Goal: Check status: Check status

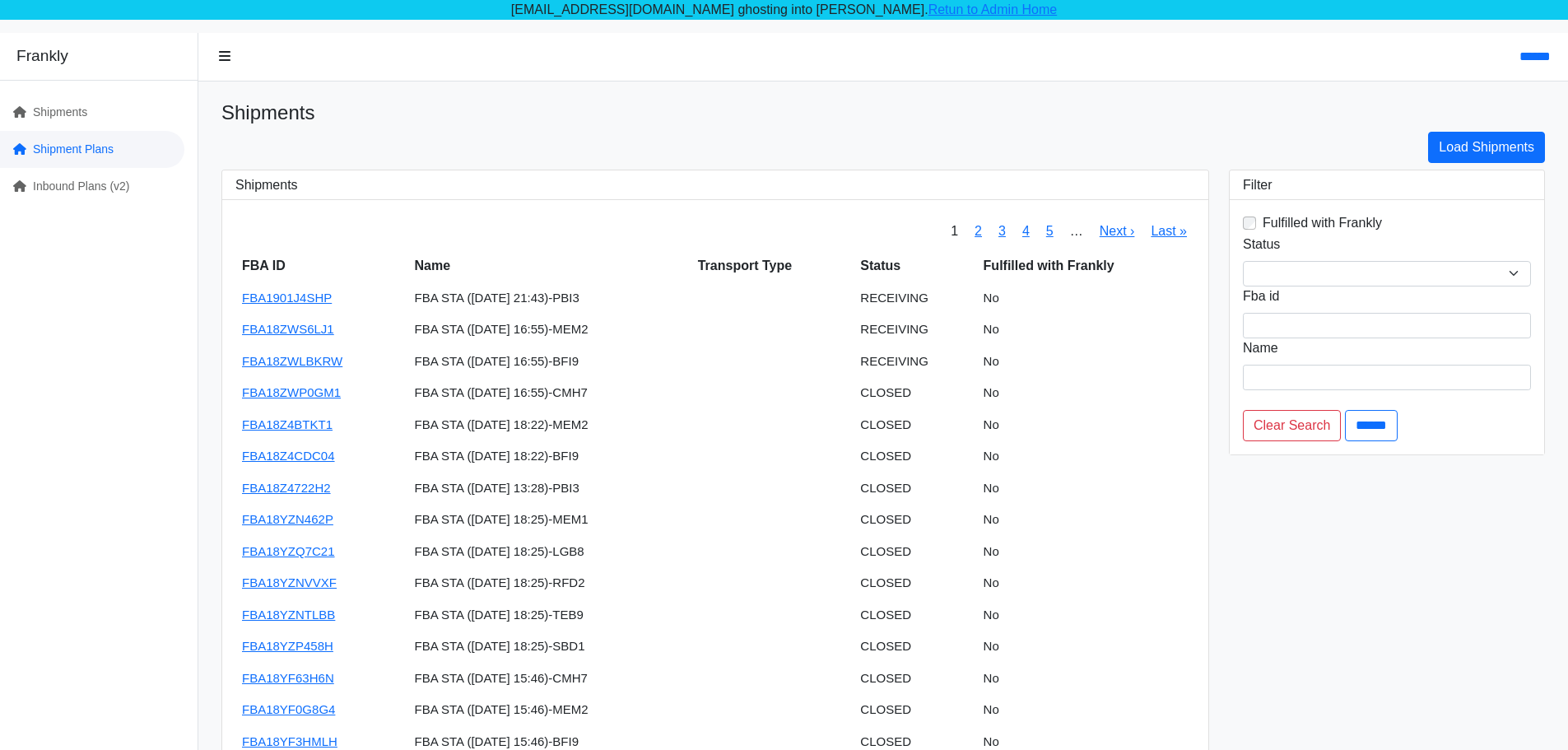
click at [151, 156] on link "Shipment Plans" at bounding box center [92, 149] width 184 height 37
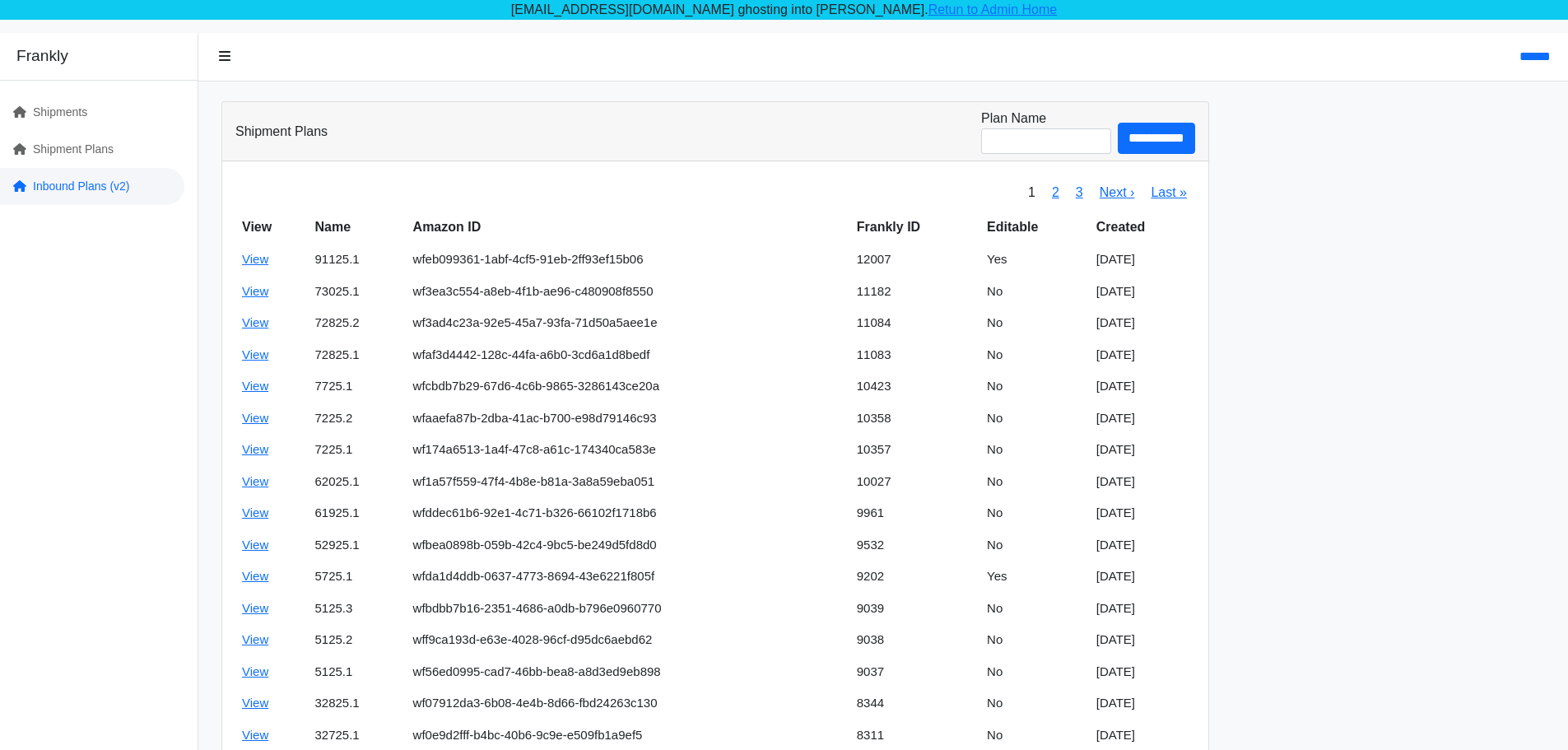
click at [167, 184] on link "Inbound Plans (v2)" at bounding box center [92, 186] width 184 height 37
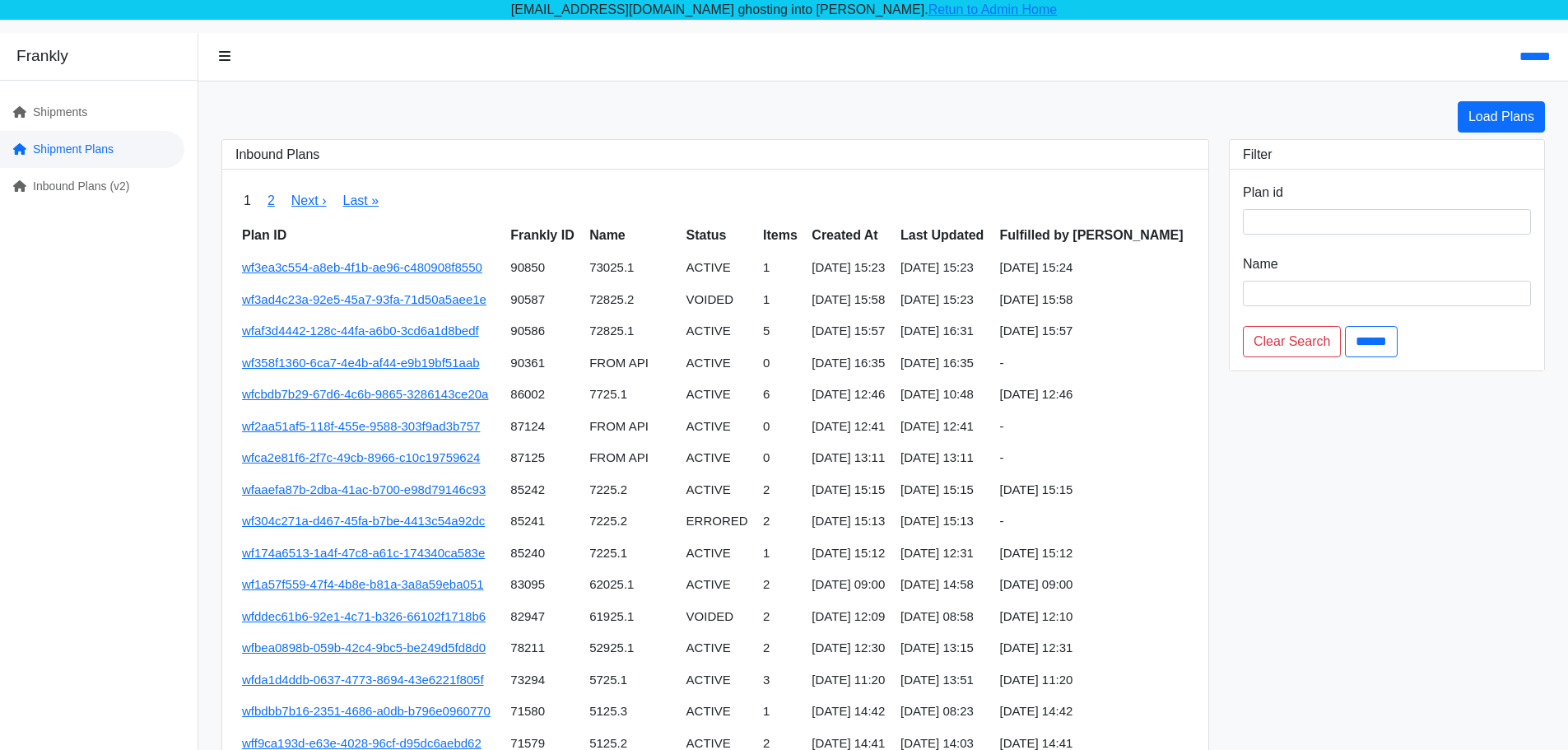
click at [114, 160] on link "Shipment Plans" at bounding box center [92, 149] width 184 height 37
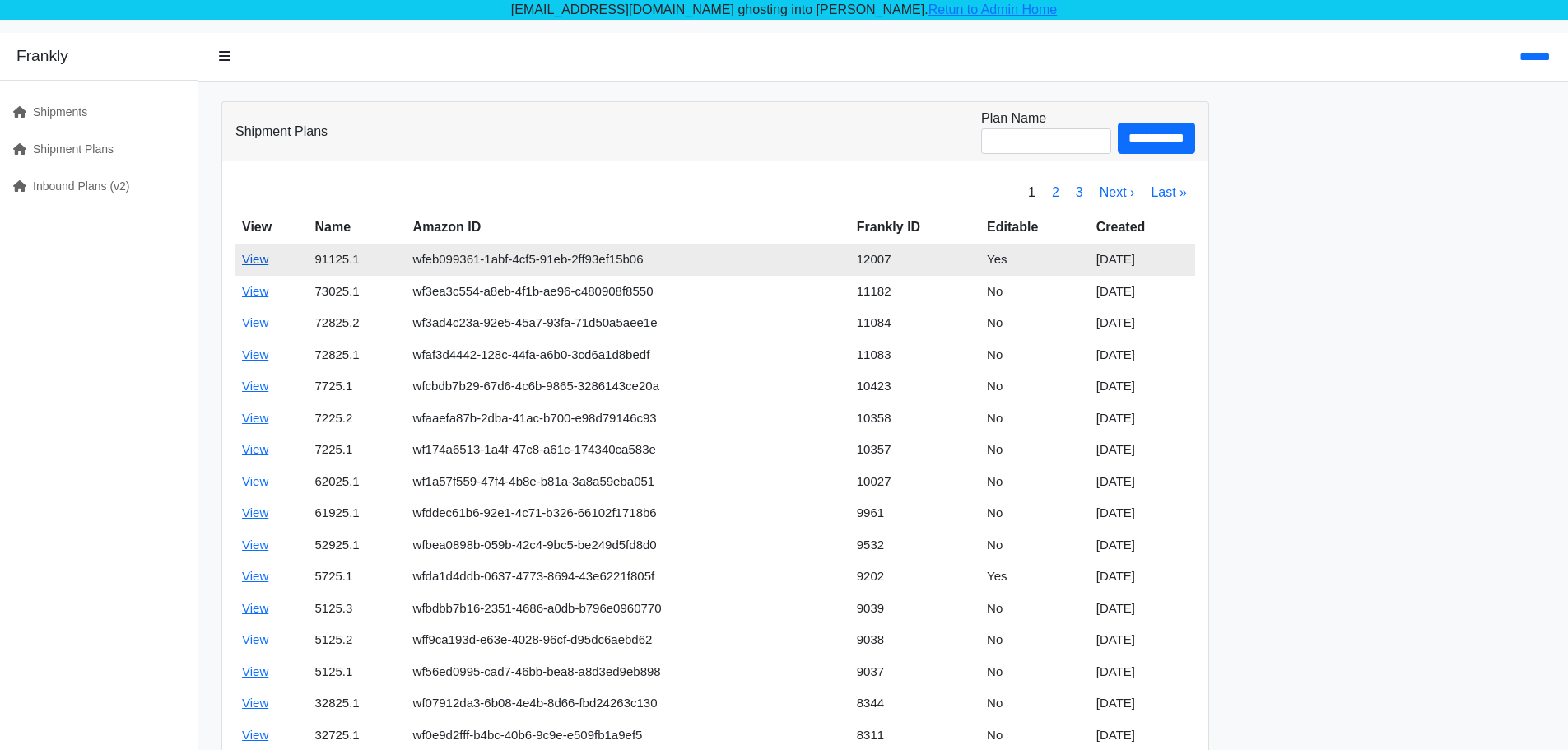
click link "View"
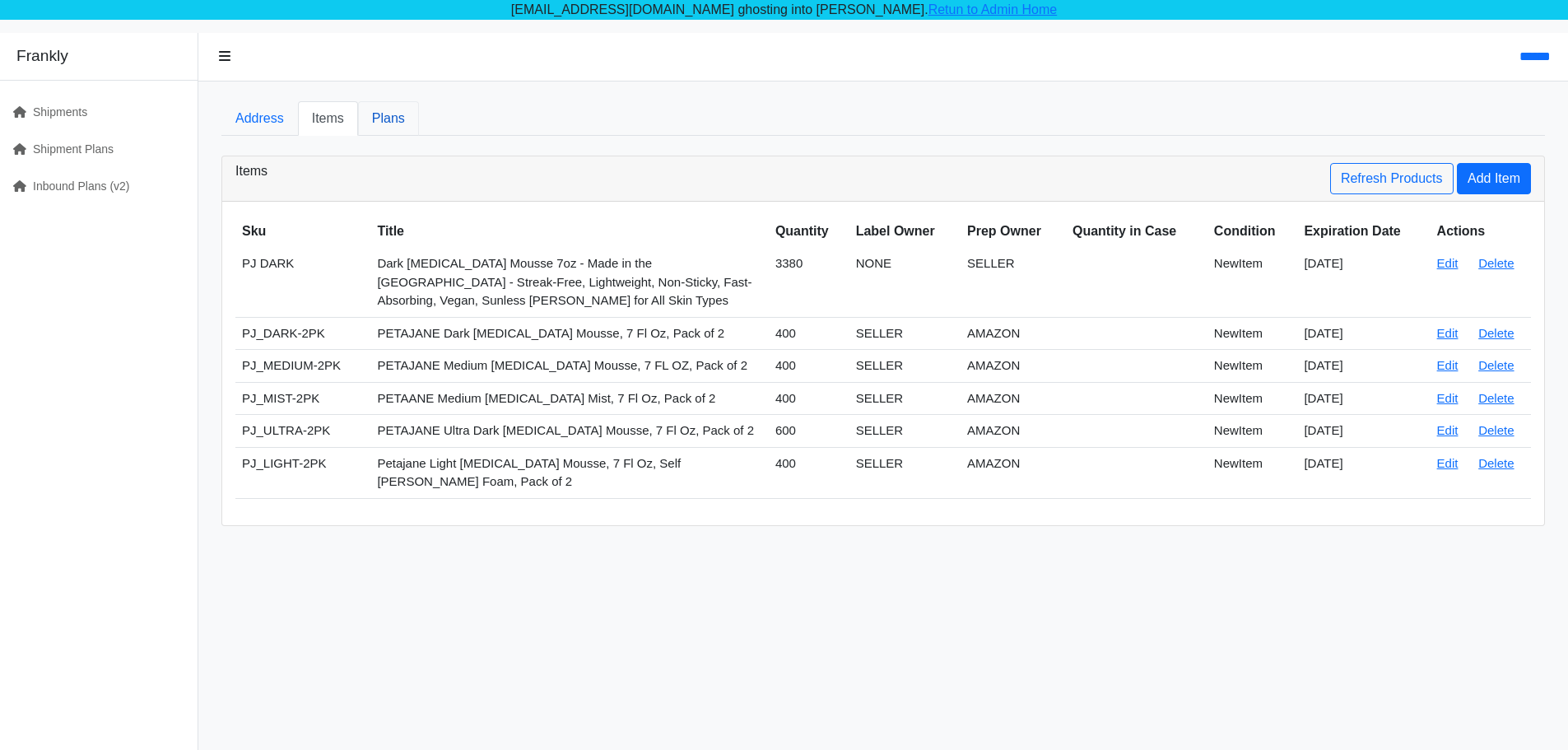
click at [384, 122] on link "Plans" at bounding box center [389, 119] width 61 height 34
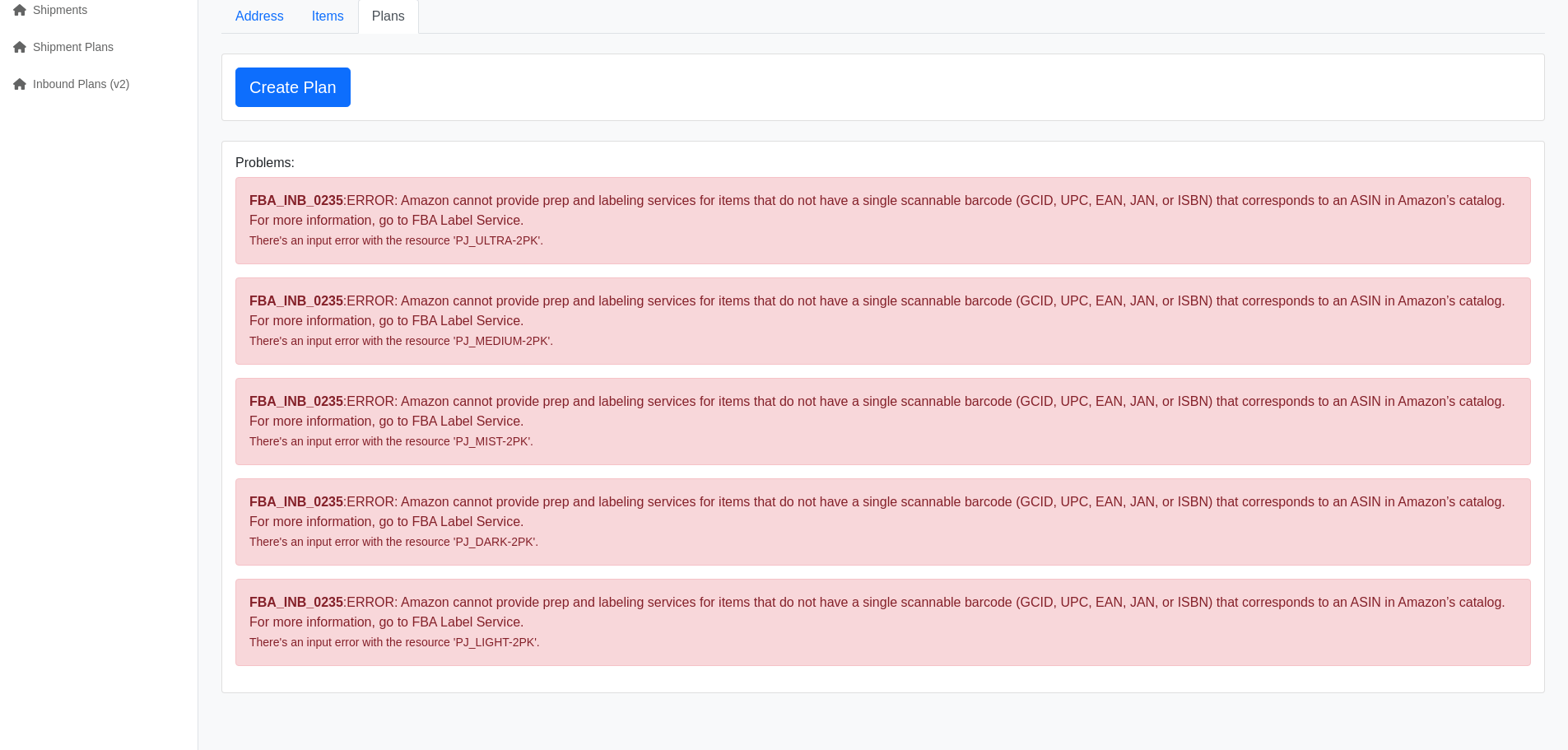
scroll to position [105, 0]
click at [317, 27] on link "Items" at bounding box center [327, 14] width 60 height 34
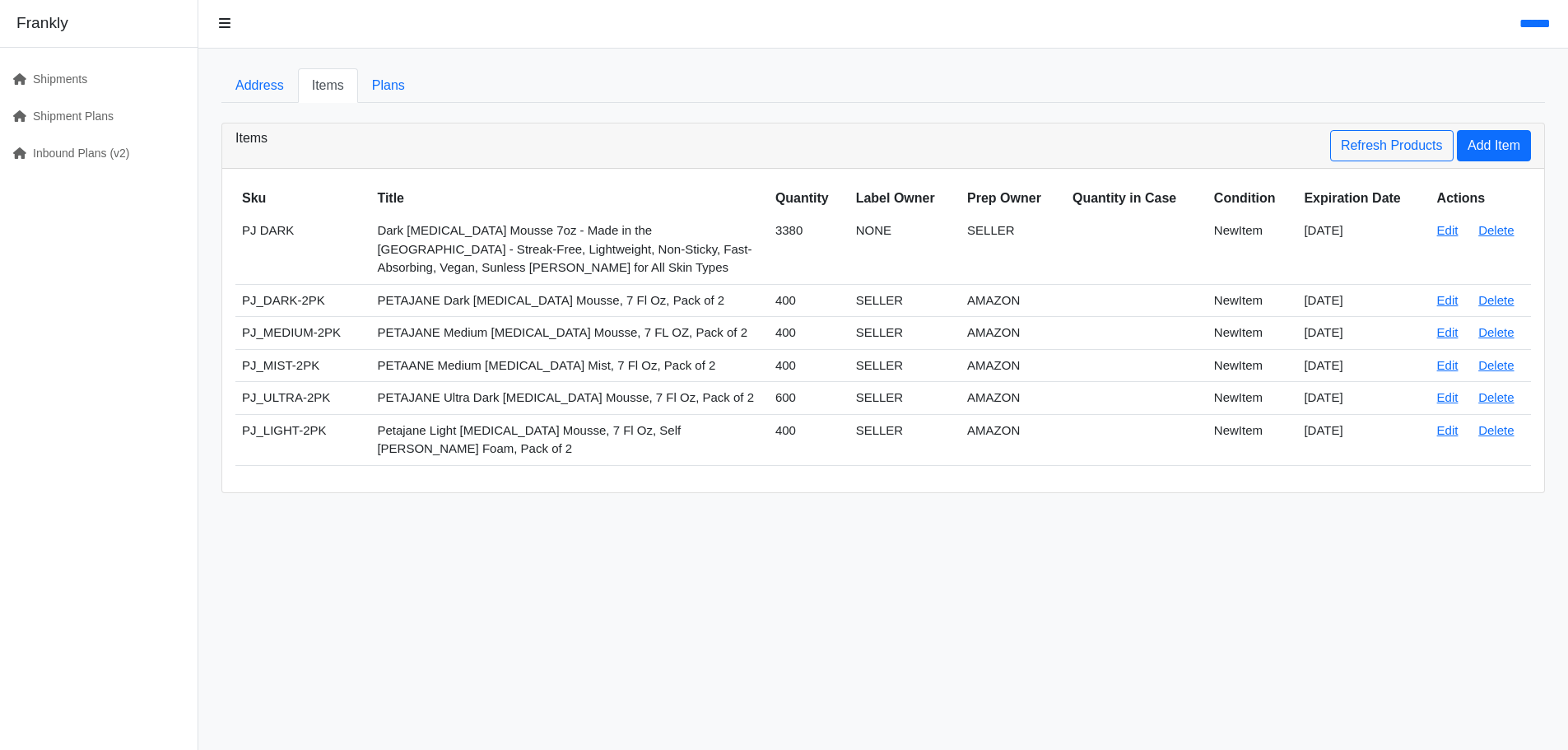
scroll to position [33, 0]
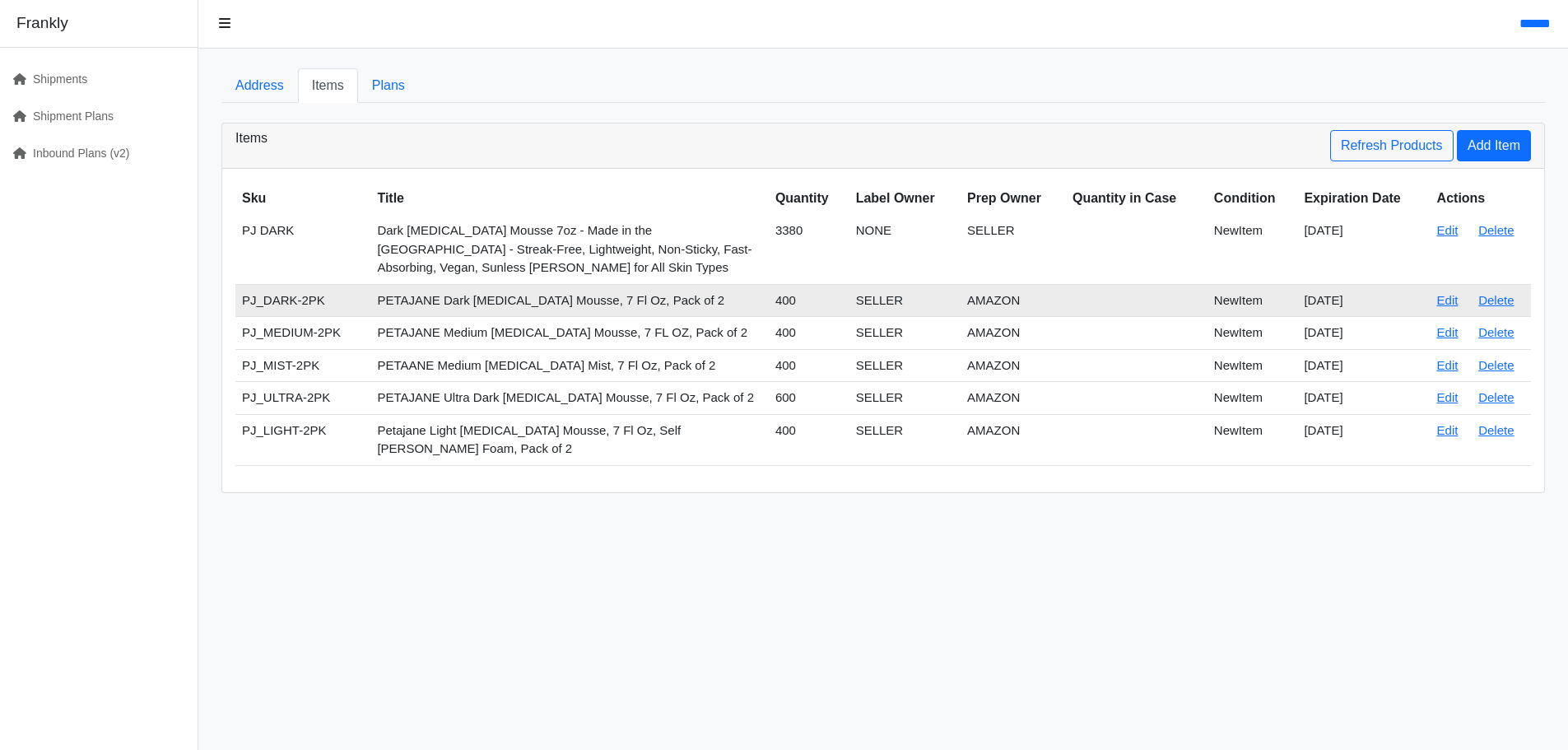
click at [990, 302] on td "AMAZON" at bounding box center [1013, 300] width 105 height 33
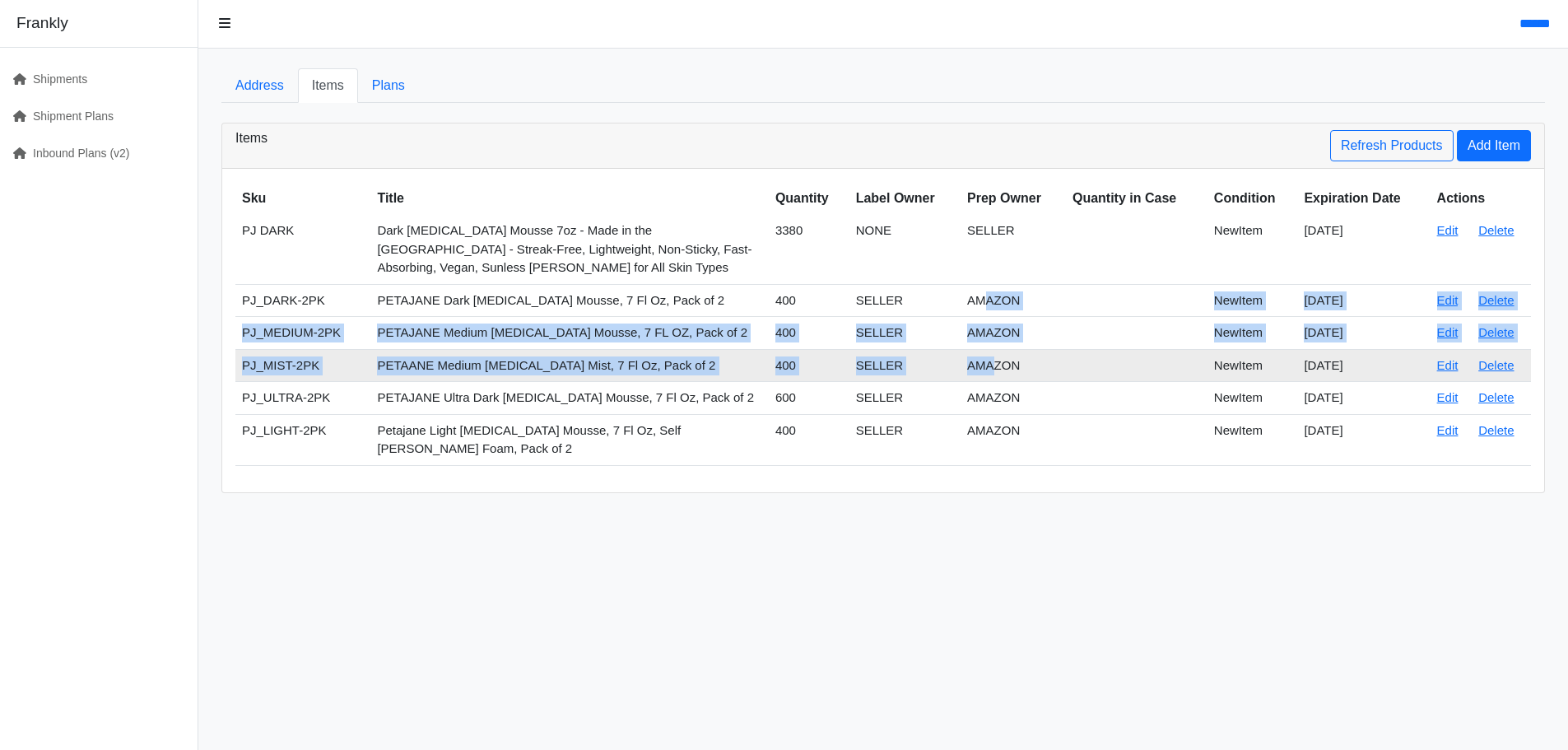
drag, startPoint x: 989, startPoint y: 299, endPoint x: 998, endPoint y: 357, distance: 58.7
click at [998, 357] on tbody "PJ DARK Dark Tanning Mousse 7oz - Made in the USA - Streak-Free, Lightweight, N…" at bounding box center [883, 339] width 1295 height 250
click at [998, 357] on td "AMAZON" at bounding box center [1013, 365] width 105 height 33
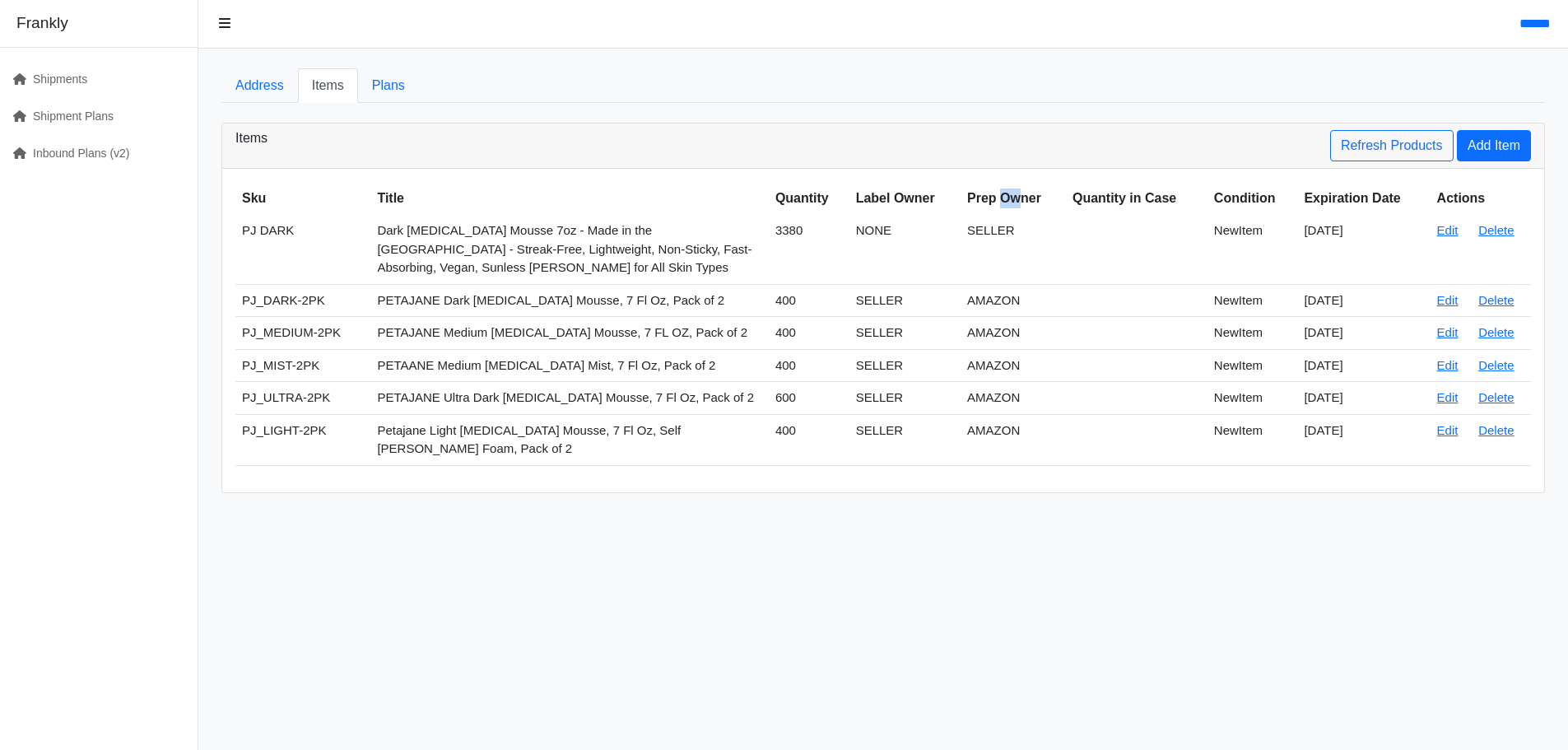
drag, startPoint x: 1003, startPoint y: 198, endPoint x: 1023, endPoint y: 198, distance: 20.0
click at [1023, 198] on th "Prep Owner" at bounding box center [1013, 198] width 105 height 33
click at [1023, 198] on th "Prep Owner" at bounding box center [1013, 198] width 105 height 33
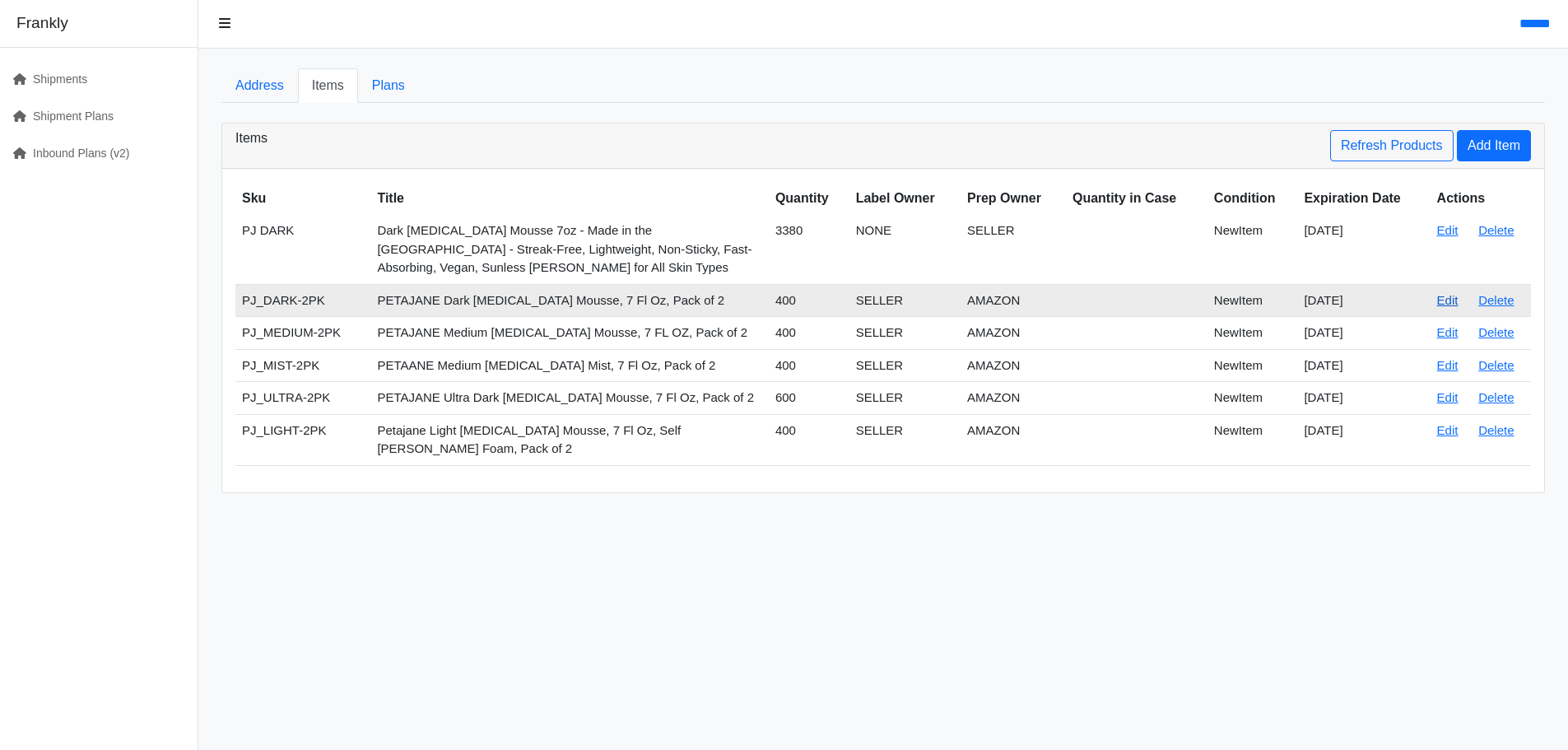
click at [1450, 300] on link "Edit" at bounding box center [1447, 299] width 22 height 14
drag, startPoint x: 963, startPoint y: 296, endPoint x: 1023, endPoint y: 297, distance: 60.0
click at [1023, 297] on td "AMAZON" at bounding box center [1013, 300] width 105 height 33
click at [1023, 297] on td "AMAZON" at bounding box center [1013, 300] width 105 height 33
drag, startPoint x: 1023, startPoint y: 299, endPoint x: 1014, endPoint y: 301, distance: 9.2
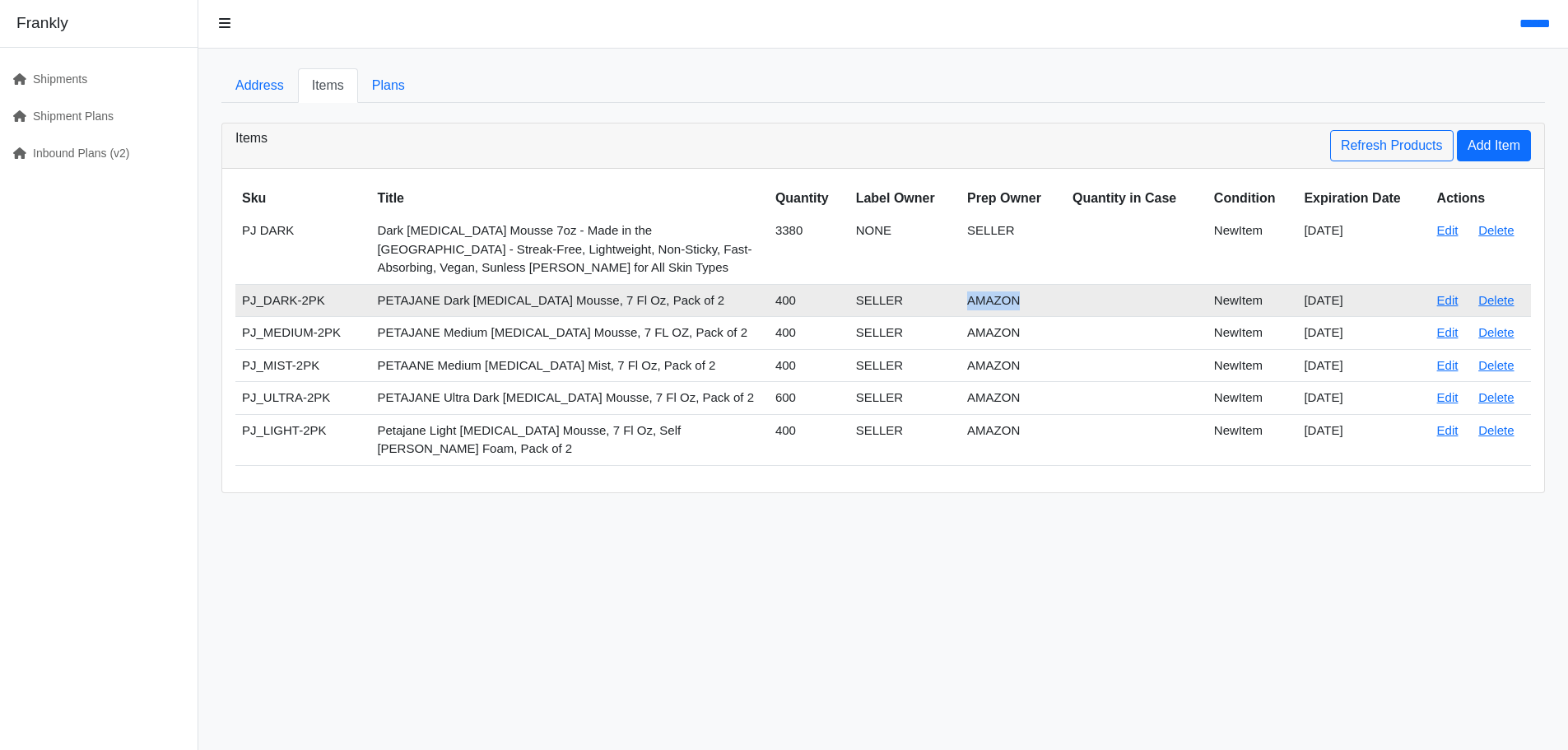
click at [1023, 300] on td "AMAZON" at bounding box center [1013, 300] width 105 height 33
click at [994, 302] on td "AMAZON" at bounding box center [1013, 300] width 105 height 33
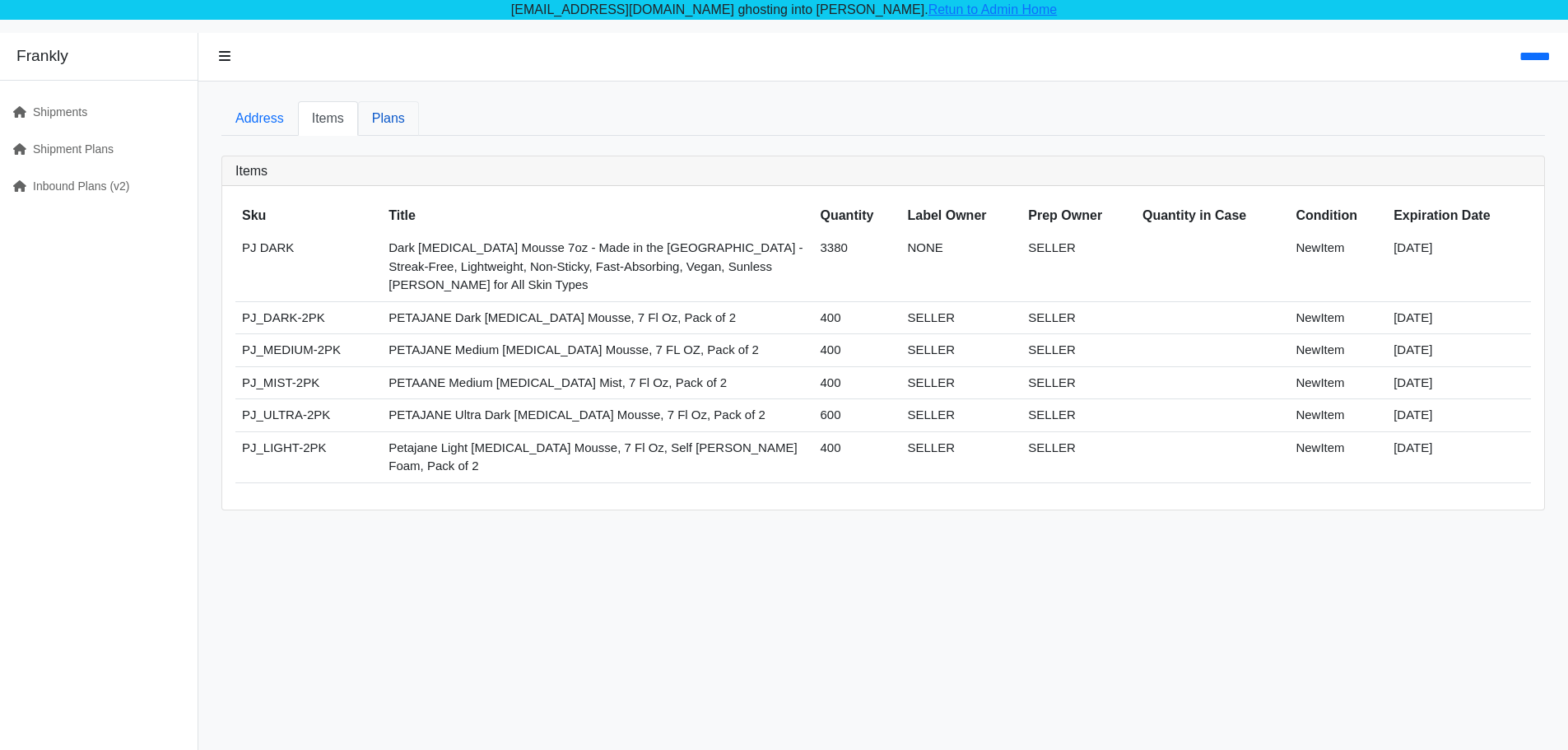
click at [370, 117] on link "Plans" at bounding box center [389, 119] width 61 height 34
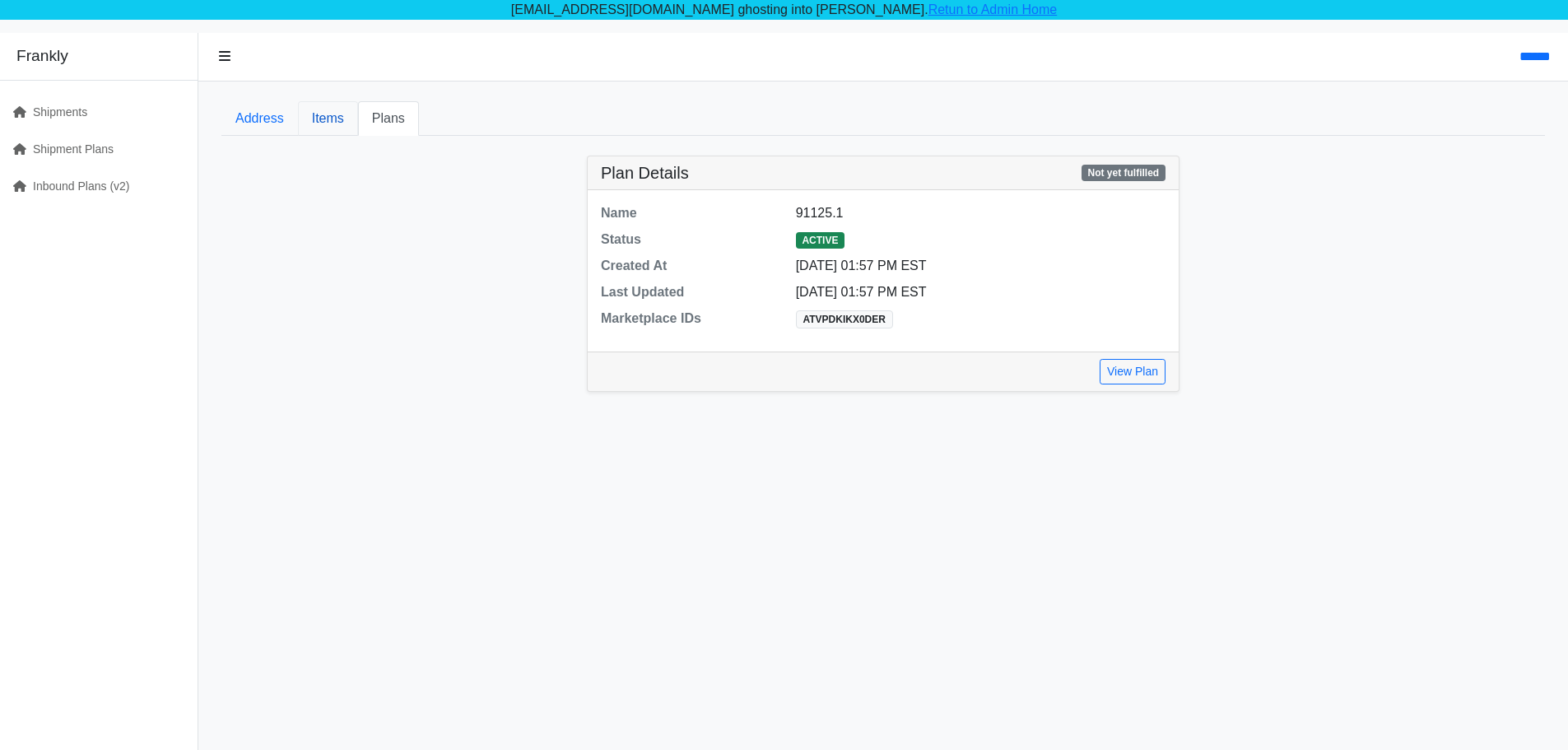
click at [329, 112] on link "Items" at bounding box center [327, 119] width 60 height 34
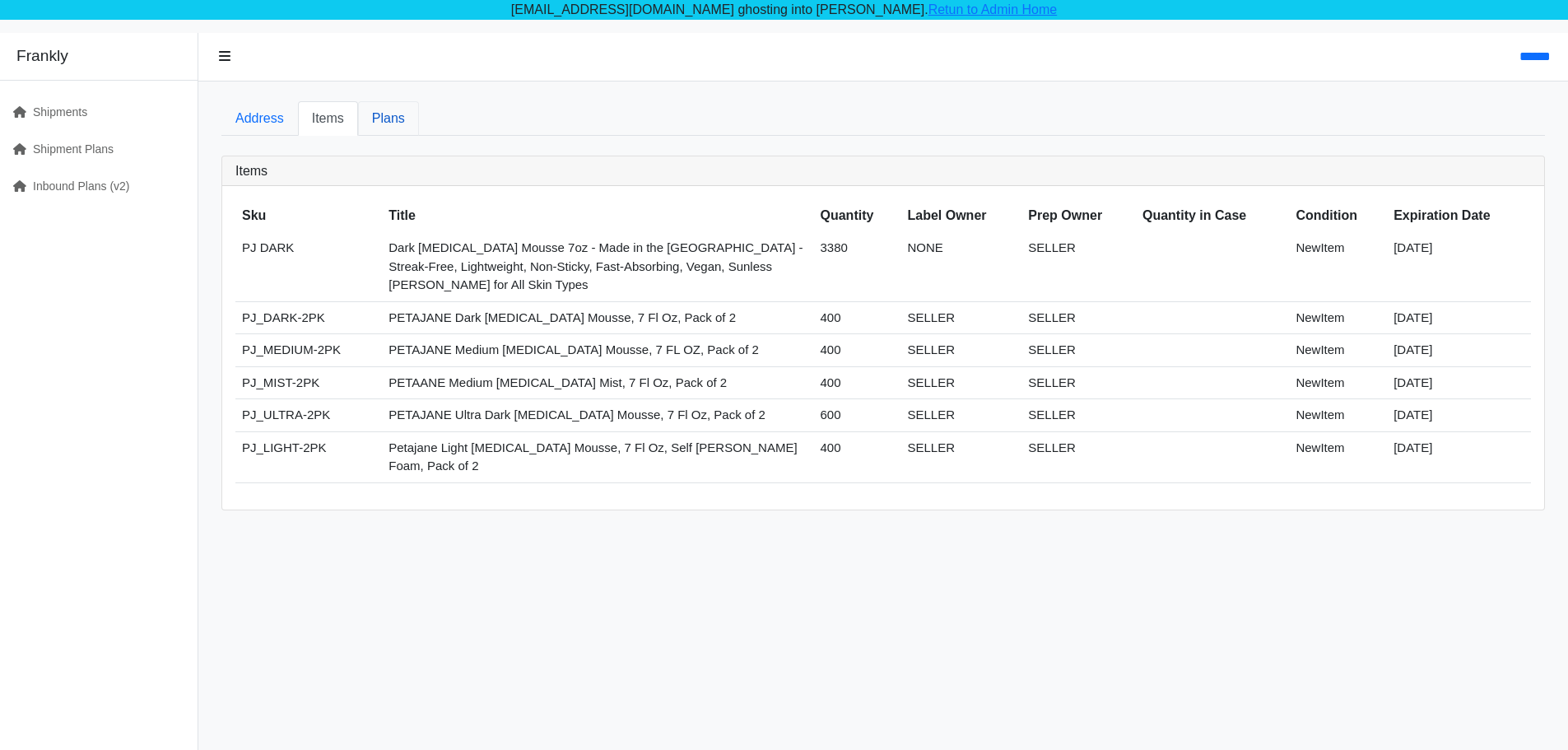
click at [377, 113] on link "Plans" at bounding box center [389, 119] width 61 height 34
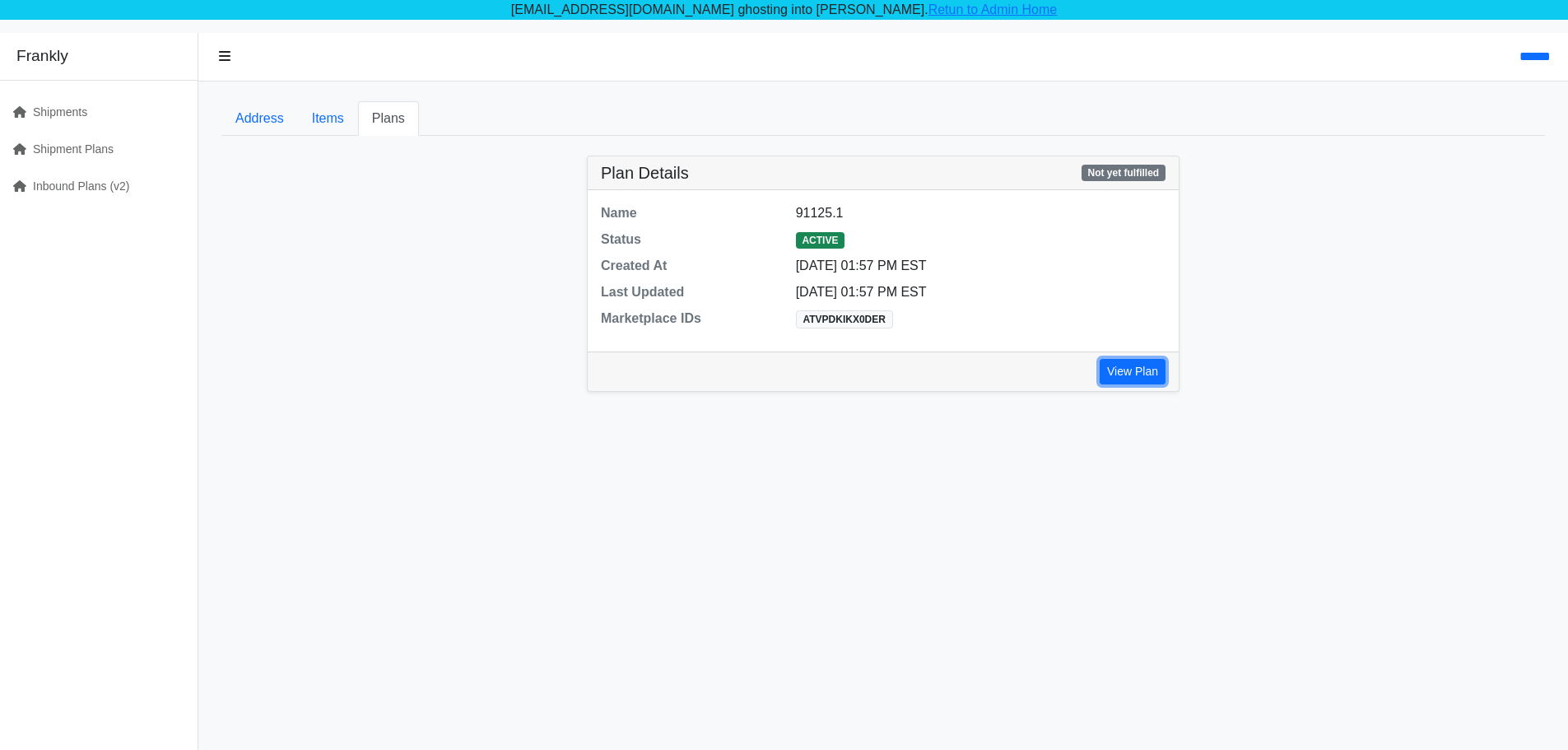
click at [1136, 375] on link "View Plan" at bounding box center [1132, 372] width 66 height 26
click at [316, 120] on link "Items" at bounding box center [327, 119] width 60 height 34
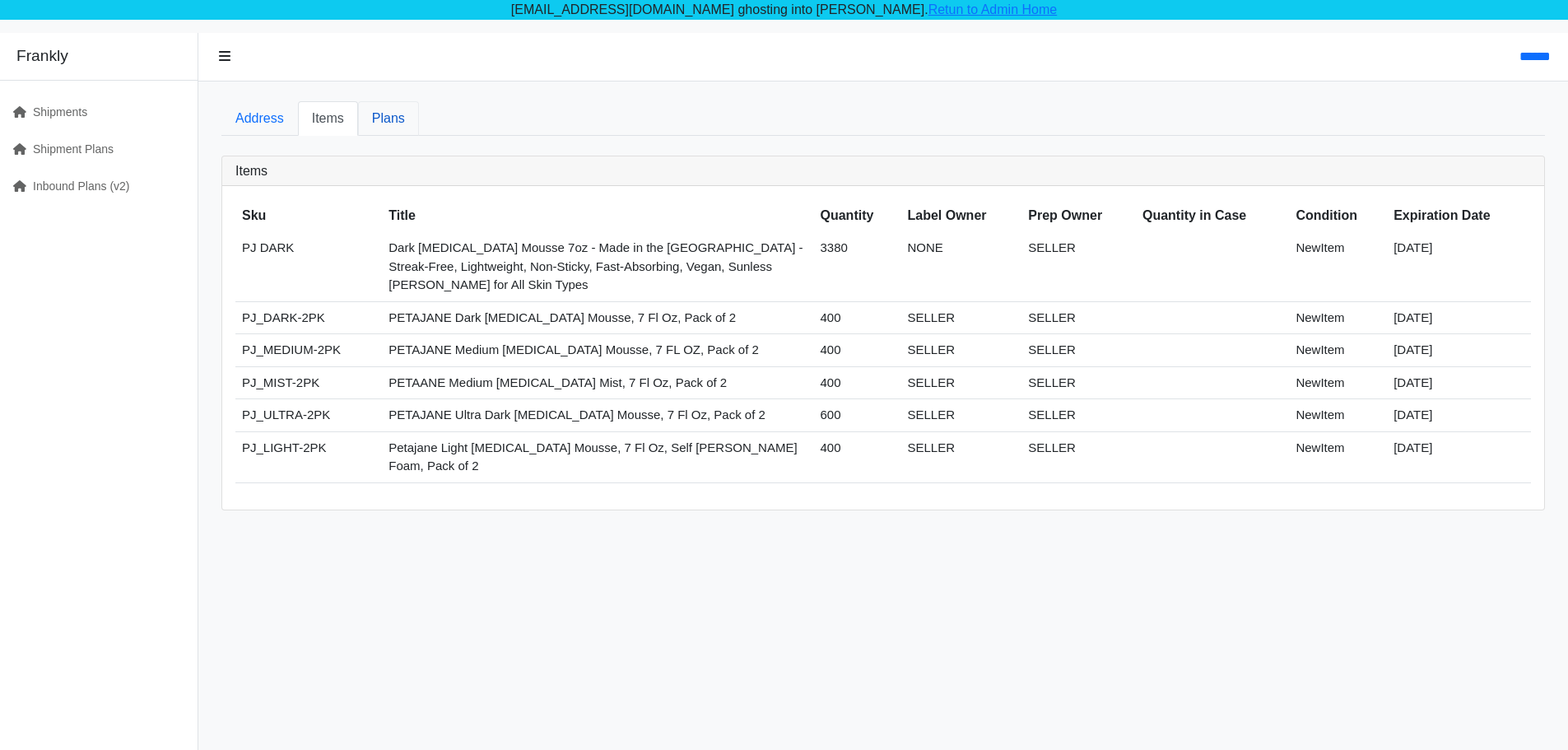
click at [369, 116] on link "Plans" at bounding box center [389, 119] width 61 height 34
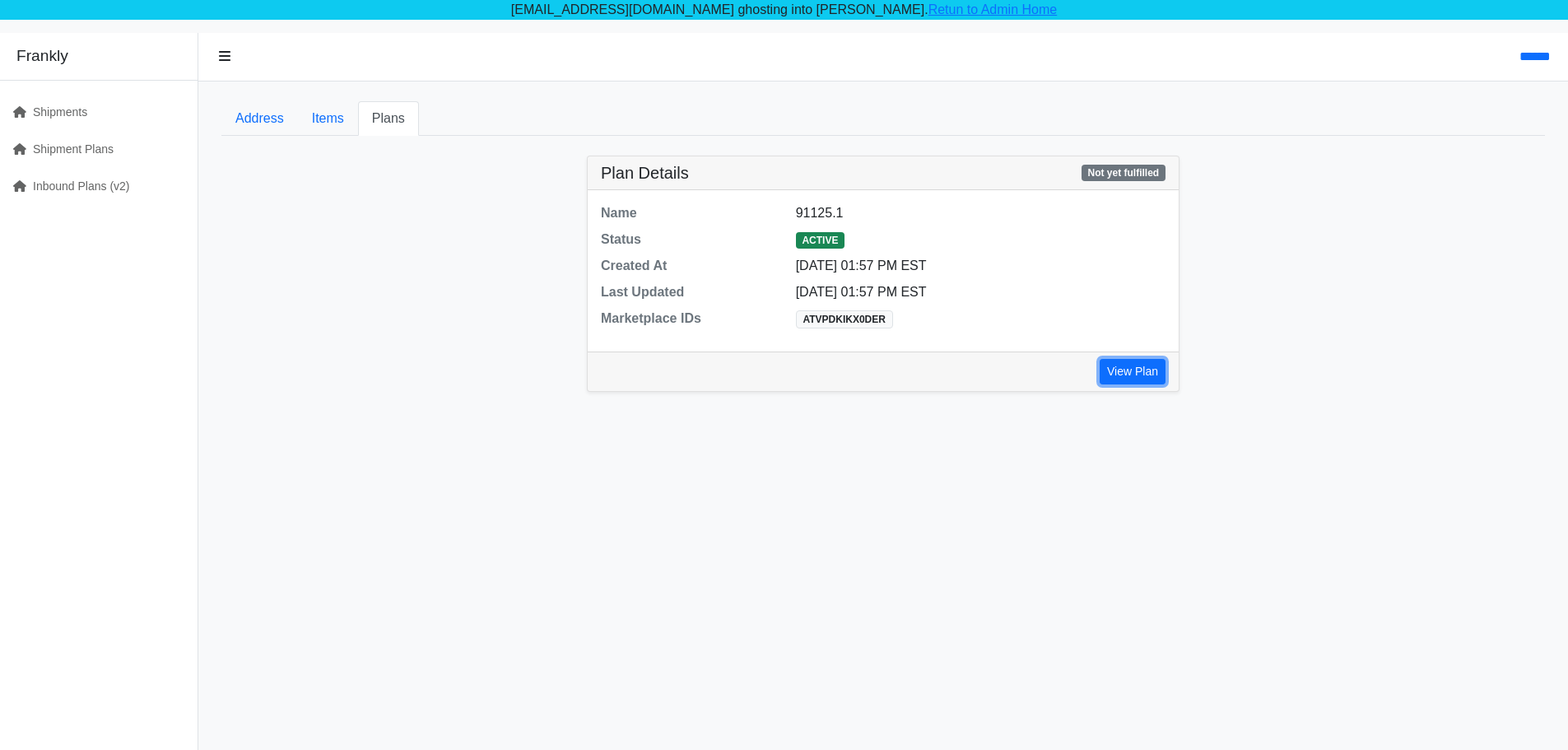
click at [1146, 365] on link "View Plan" at bounding box center [1132, 372] width 66 height 26
click at [1142, 370] on link "View Plan" at bounding box center [1132, 372] width 66 height 26
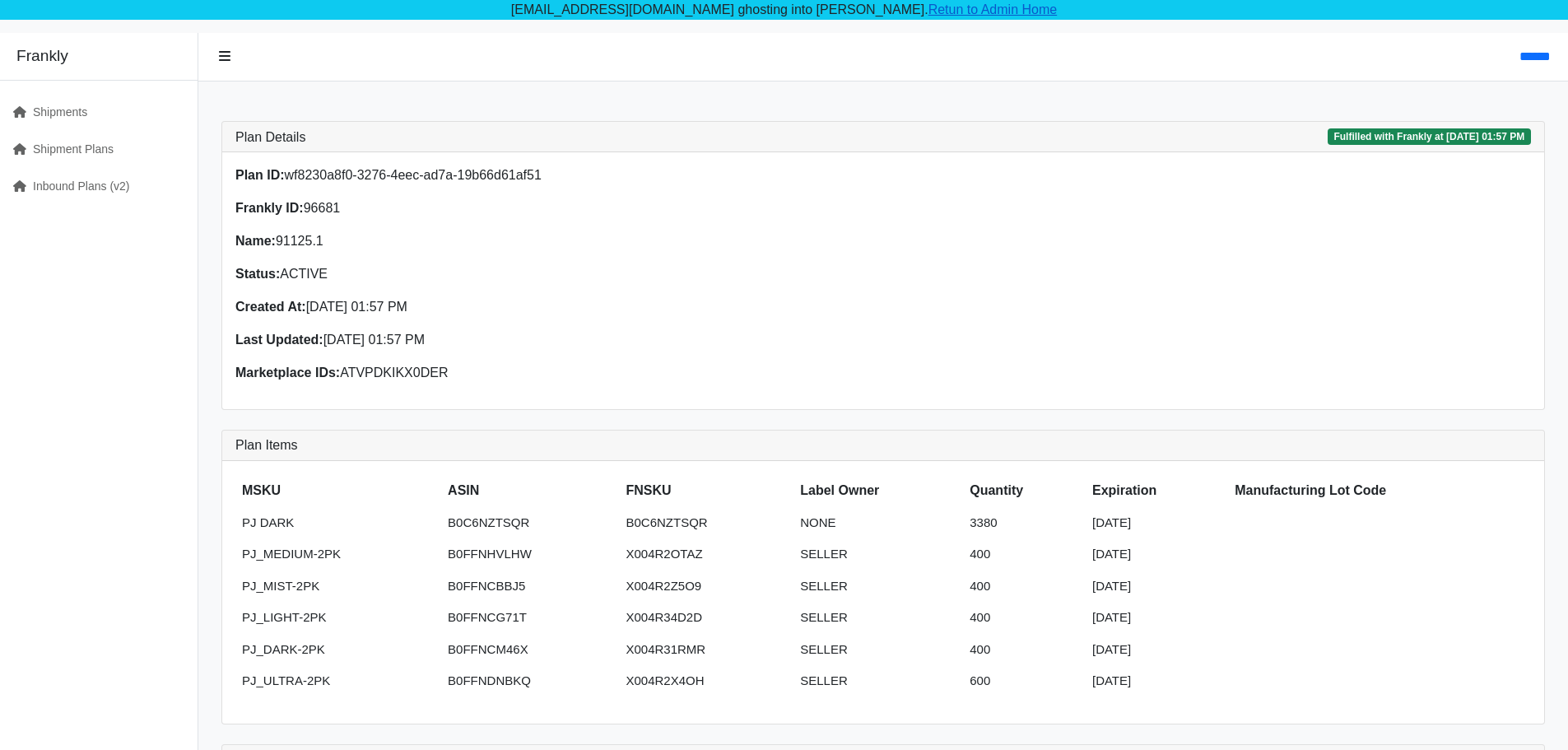
click at [928, 12] on link "Retun to Admin Home" at bounding box center [993, 10] width 129 height 14
